Goal: Information Seeking & Learning: Learn about a topic

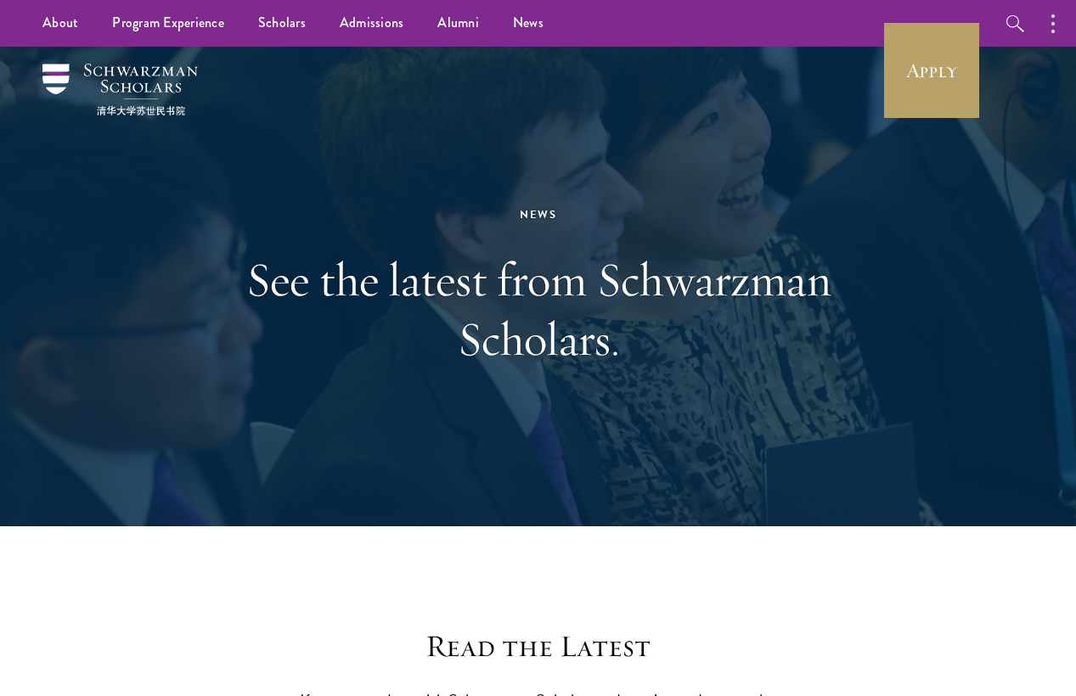
click at [581, 277] on h1 "See the latest from Schwarzman Scholars." at bounding box center [538, 309] width 586 height 119
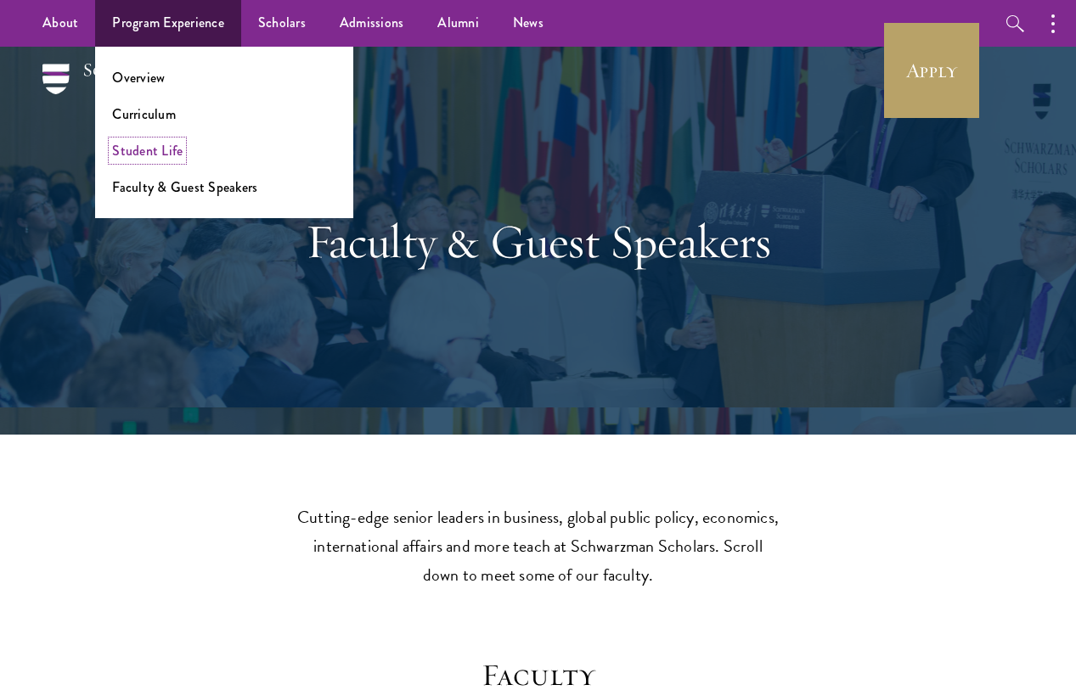
click at [141, 149] on link "Student Life" at bounding box center [147, 151] width 70 height 20
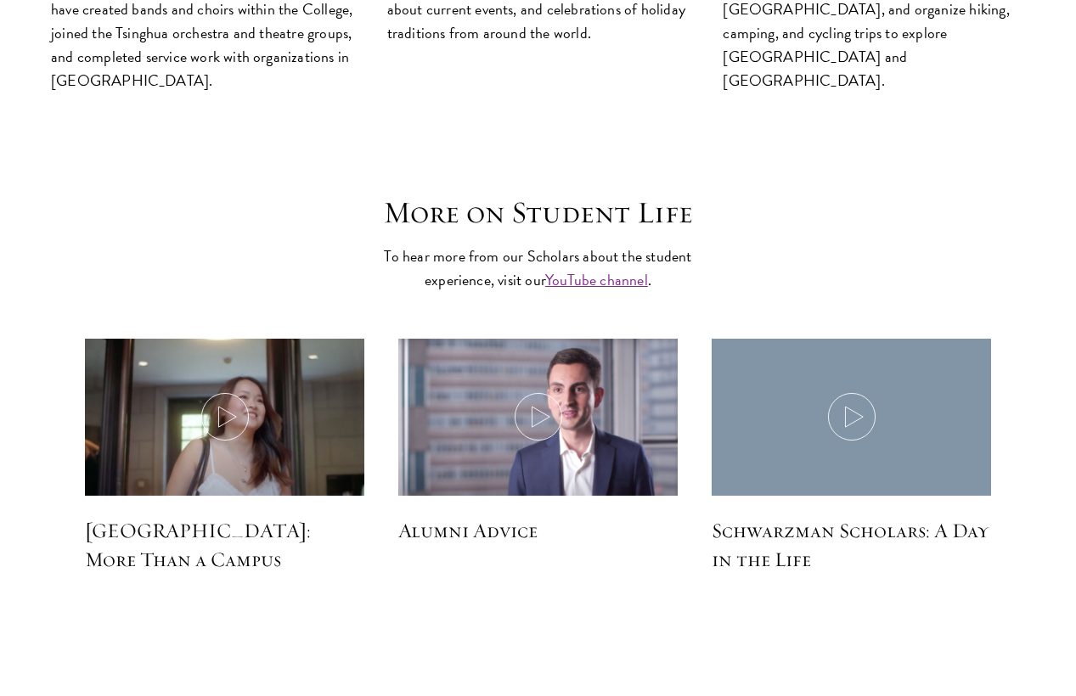
scroll to position [4714, 0]
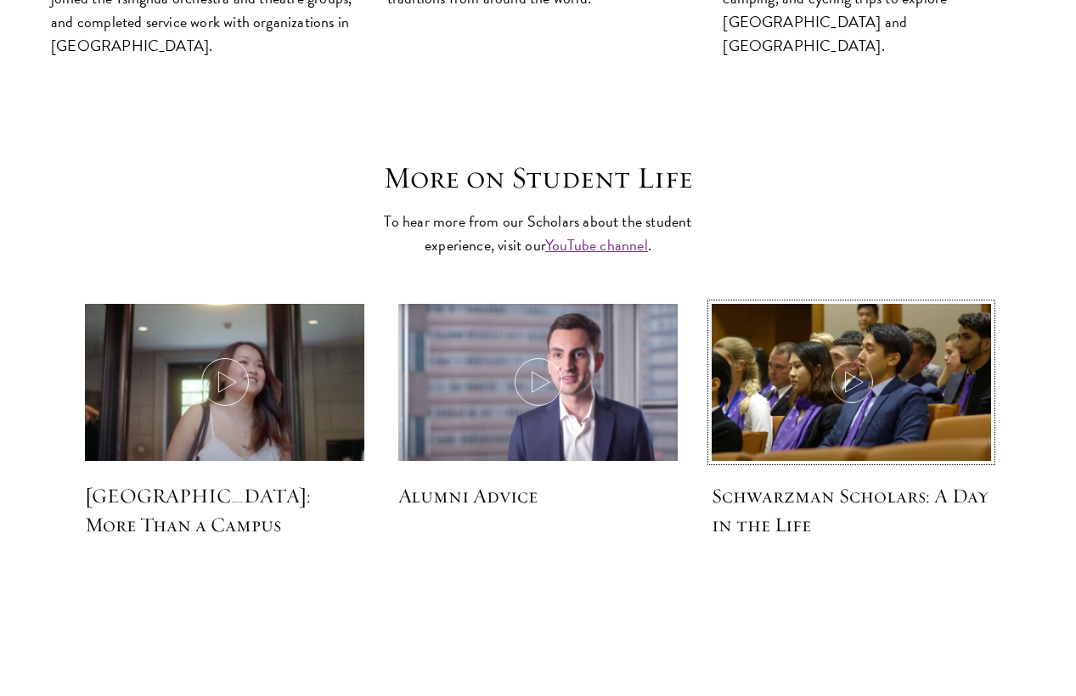
click at [868, 358] on icon at bounding box center [852, 382] width 48 height 48
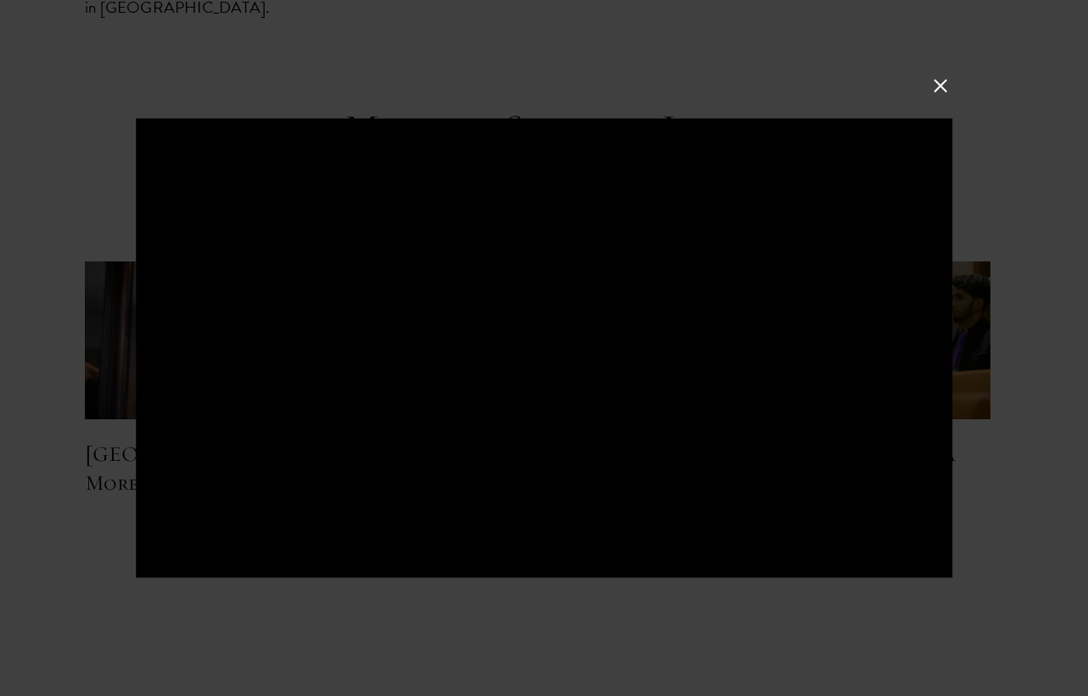
click at [941, 86] on button at bounding box center [941, 86] width 22 height 22
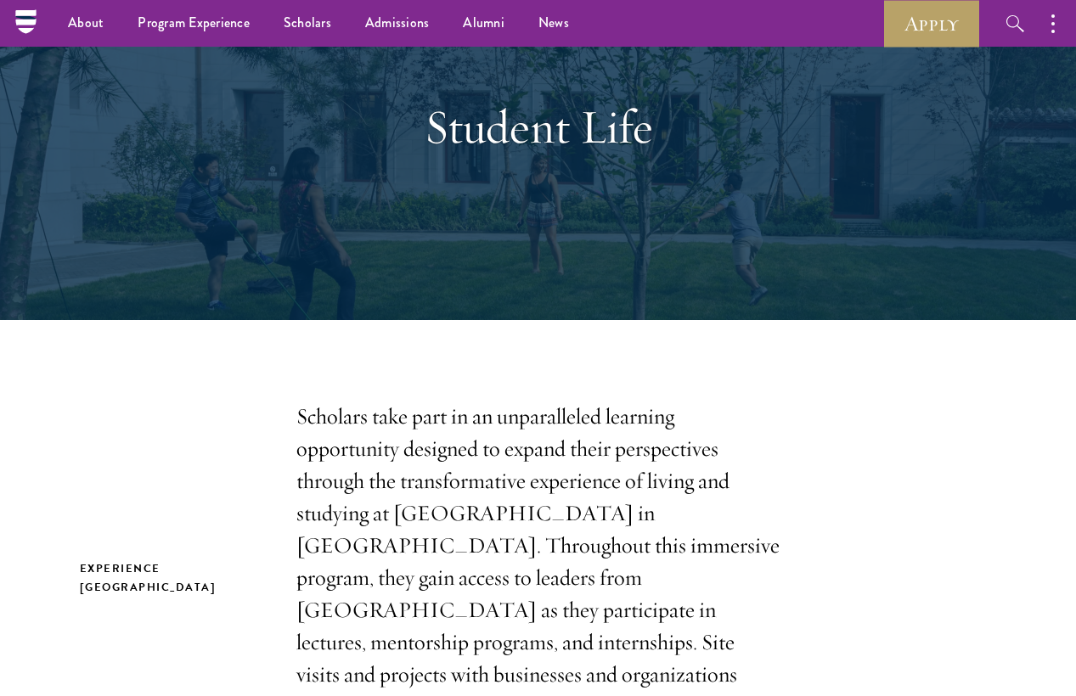
scroll to position [79, 0]
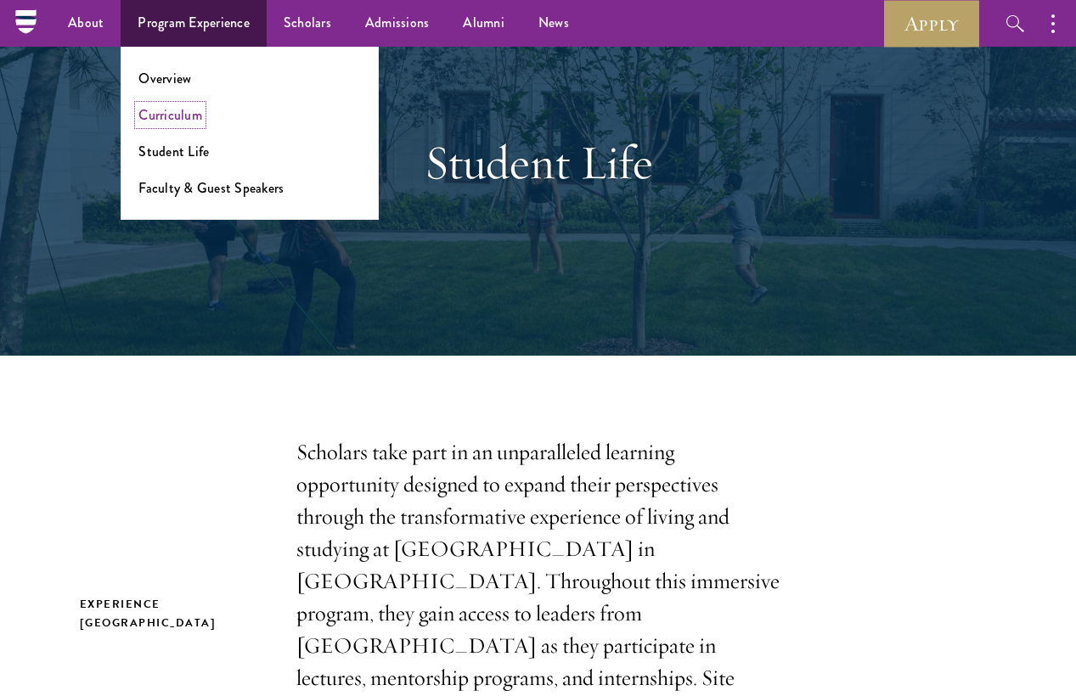
click at [169, 111] on link "Curriculum" at bounding box center [170, 115] width 64 height 20
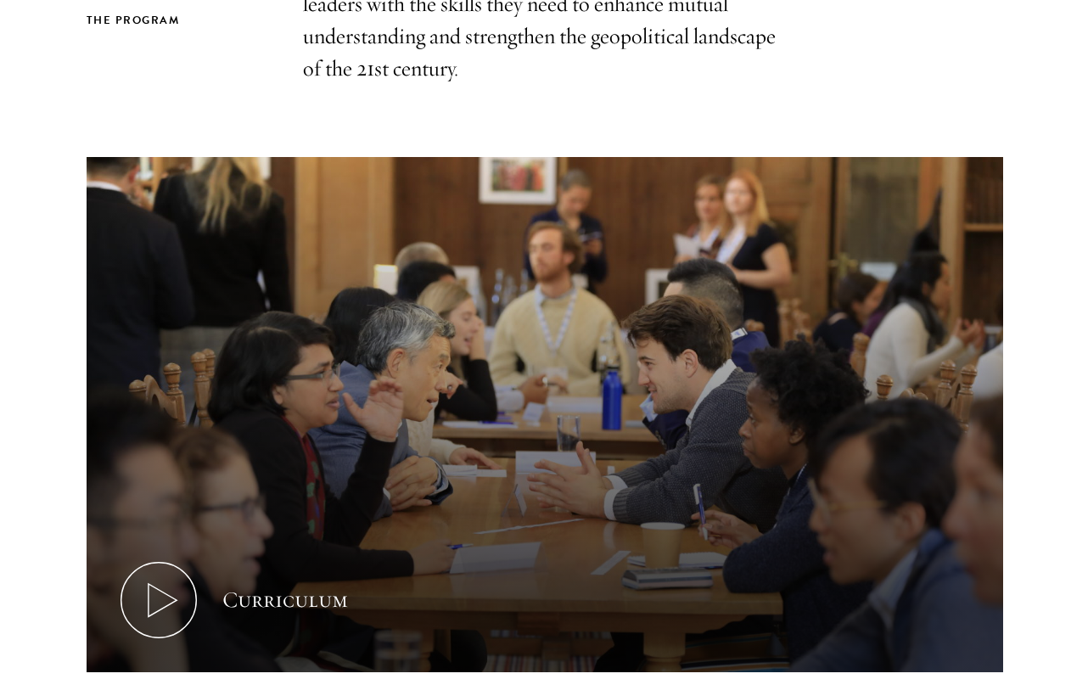
scroll to position [728, 0]
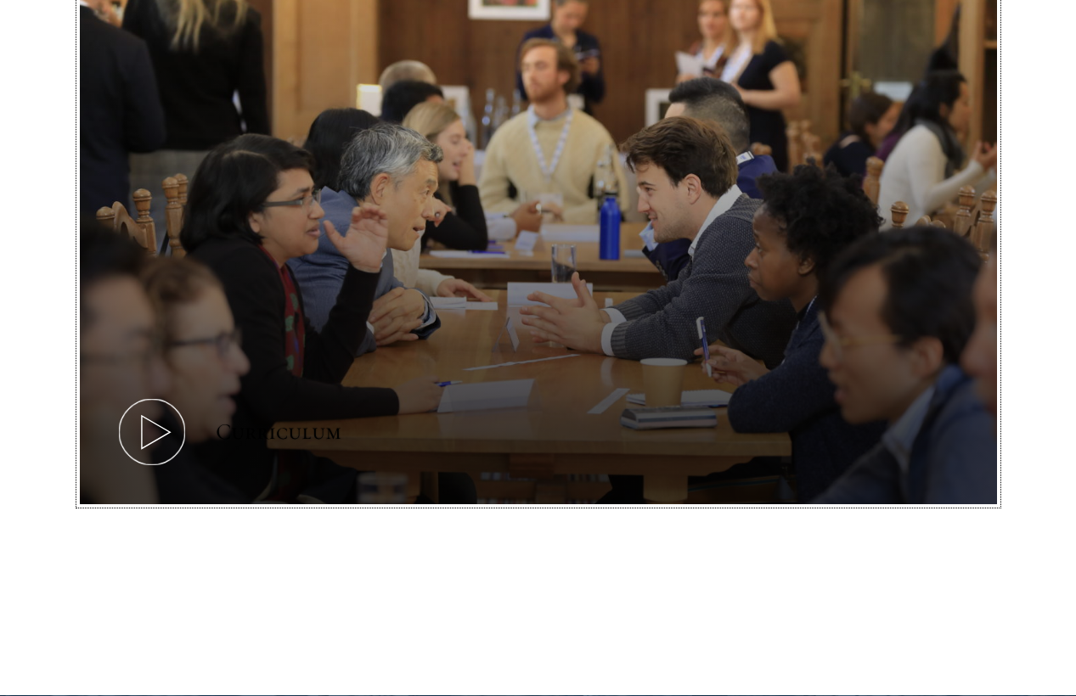
click at [166, 440] on icon at bounding box center [152, 432] width 76 height 76
